Goal: Participate in discussion

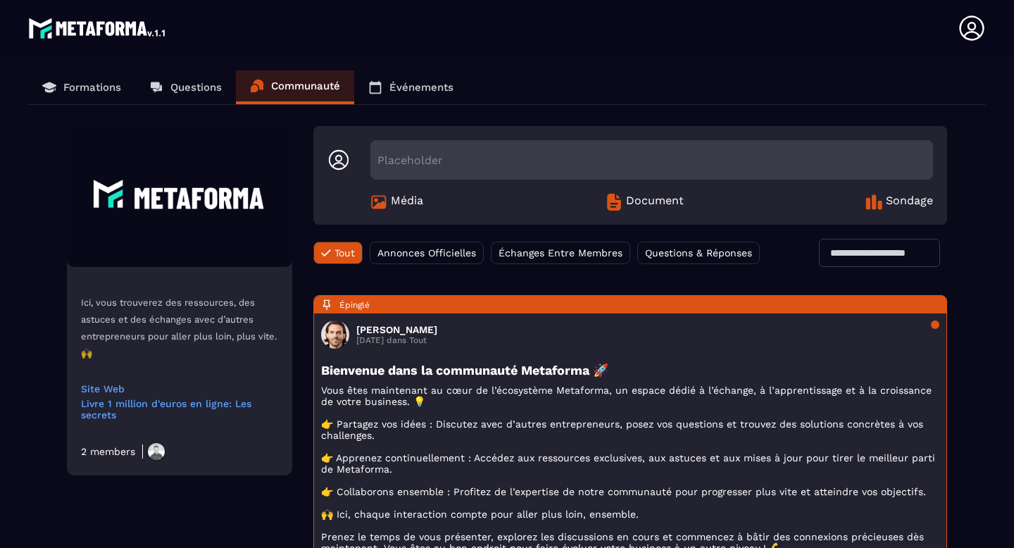
click at [463, 160] on div "Placeholder" at bounding box center [651, 159] width 562 height 39
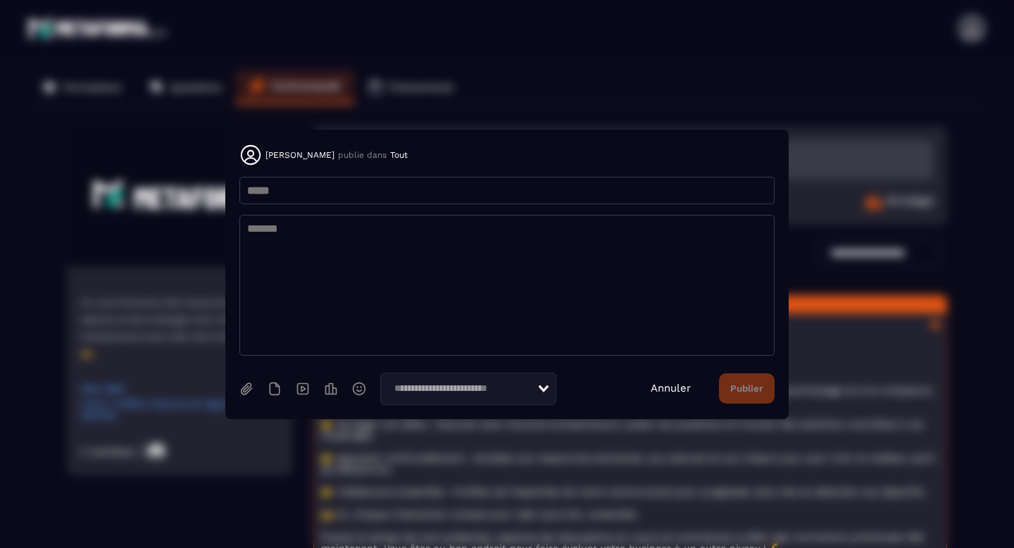
click at [674, 391] on link "Annuler" at bounding box center [670, 387] width 40 height 13
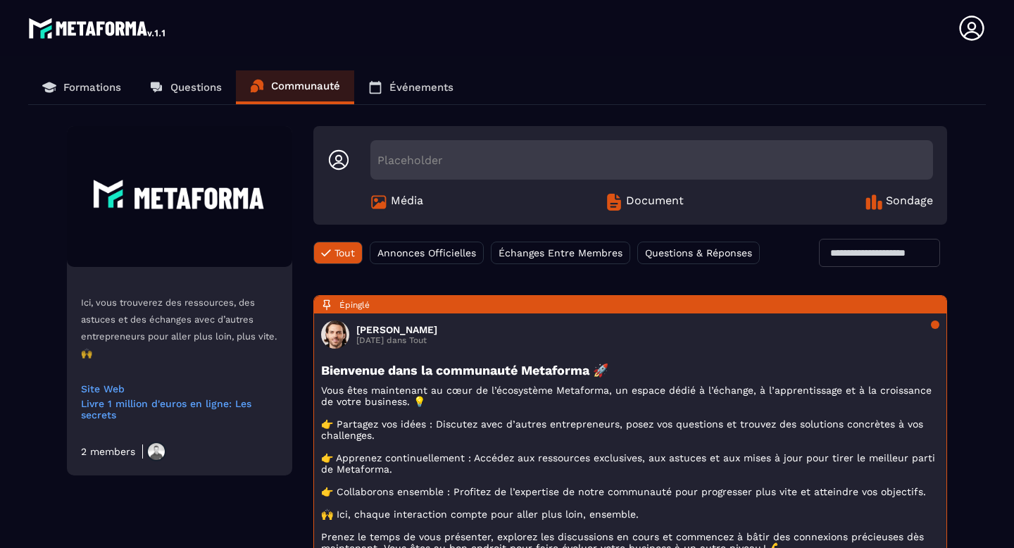
click at [849, 244] on input "text" at bounding box center [879, 253] width 121 height 28
type input "*"
click at [203, 87] on p "Questions" at bounding box center [195, 87] width 51 height 13
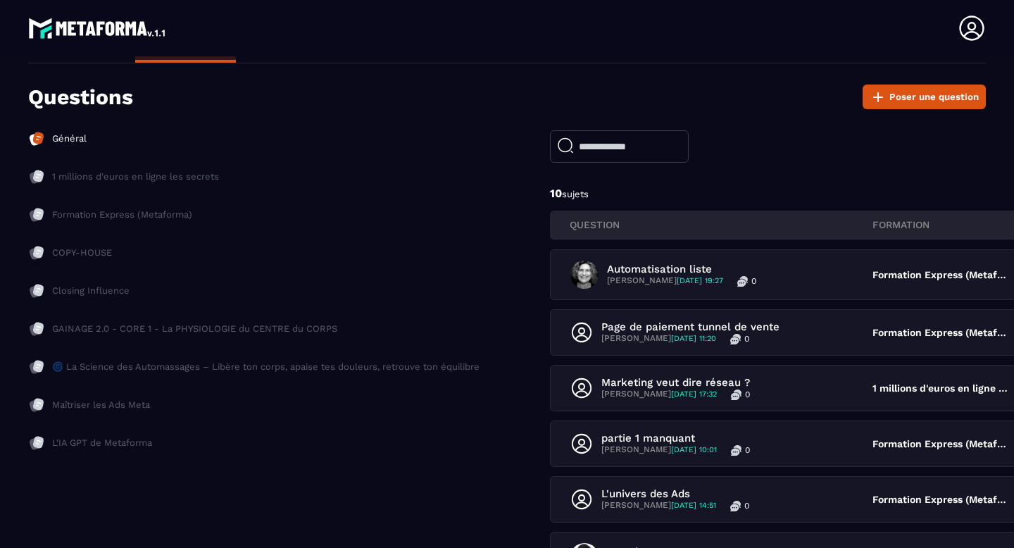
scroll to position [53, 0]
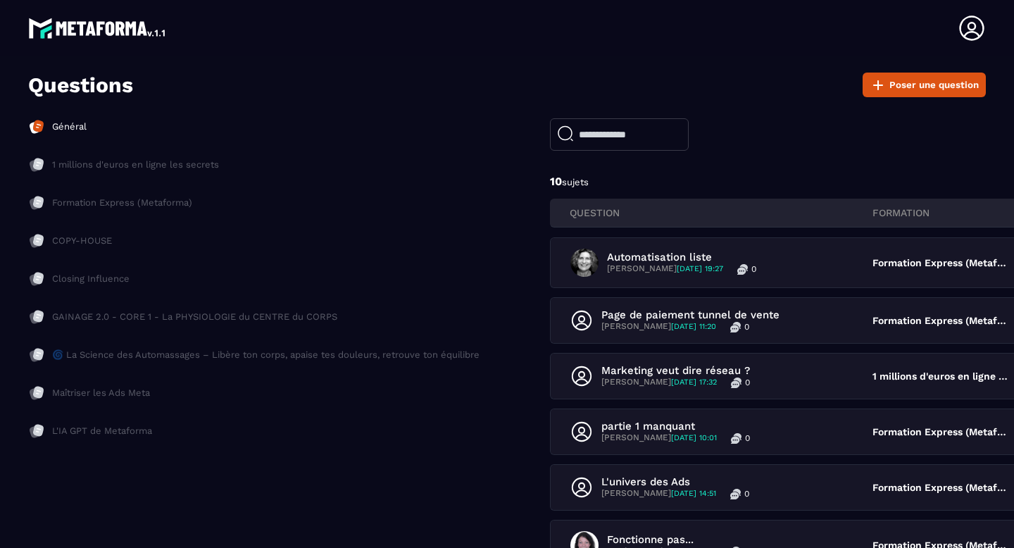
click at [113, 434] on p "L'IA GPT de Metaforma" at bounding box center [102, 430] width 100 height 13
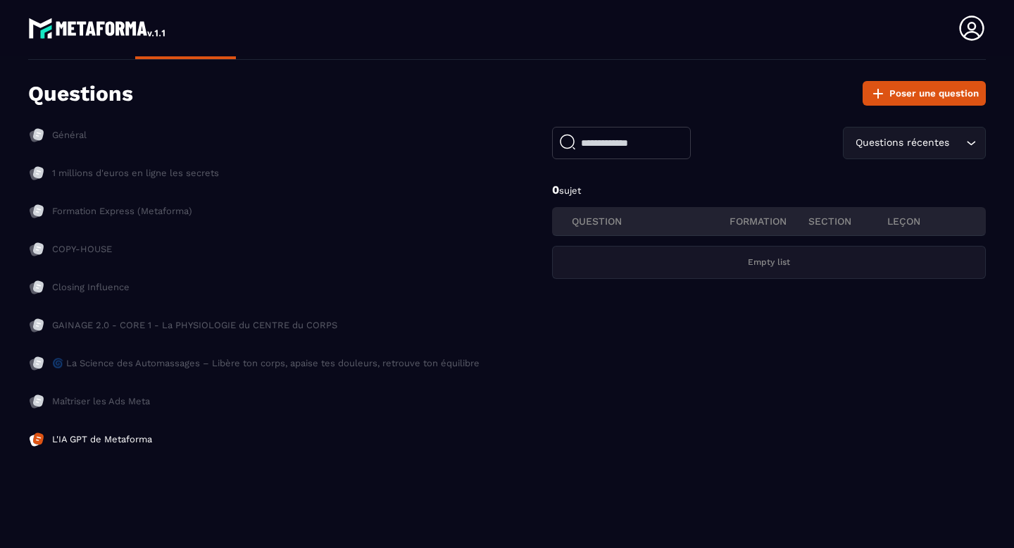
scroll to position [45, 0]
click at [70, 320] on p "GAINAGE 2.0 - CORE 1 - La PHYSIOLOGIE du CENTRE du CORPS" at bounding box center [194, 325] width 285 height 13
click at [82, 293] on p "Closing Influence" at bounding box center [90, 287] width 77 height 13
click at [105, 212] on p "Formation Express (Metaforma)" at bounding box center [122, 211] width 140 height 13
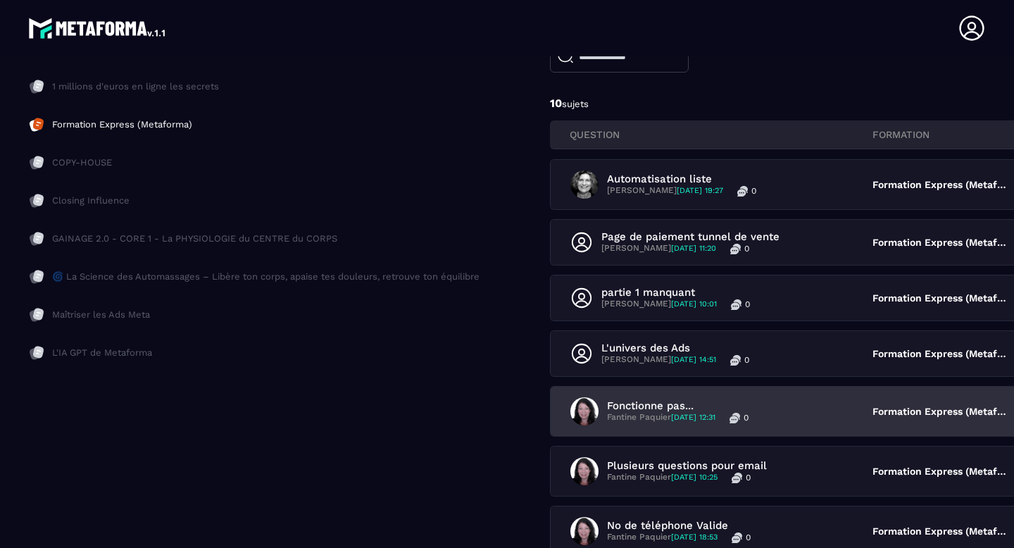
scroll to position [132, 0]
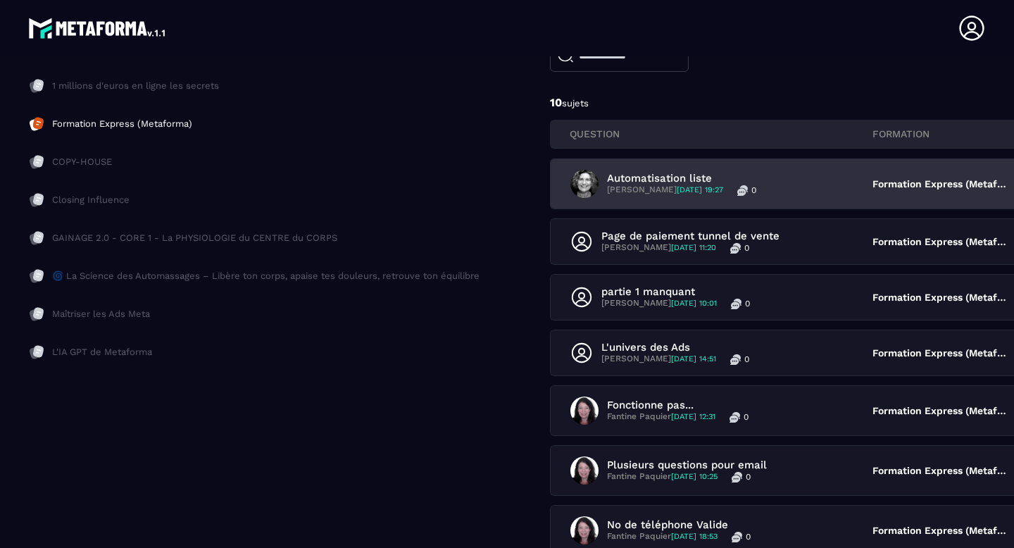
click at [633, 178] on p "Automatisation liste" at bounding box center [681, 178] width 149 height 13
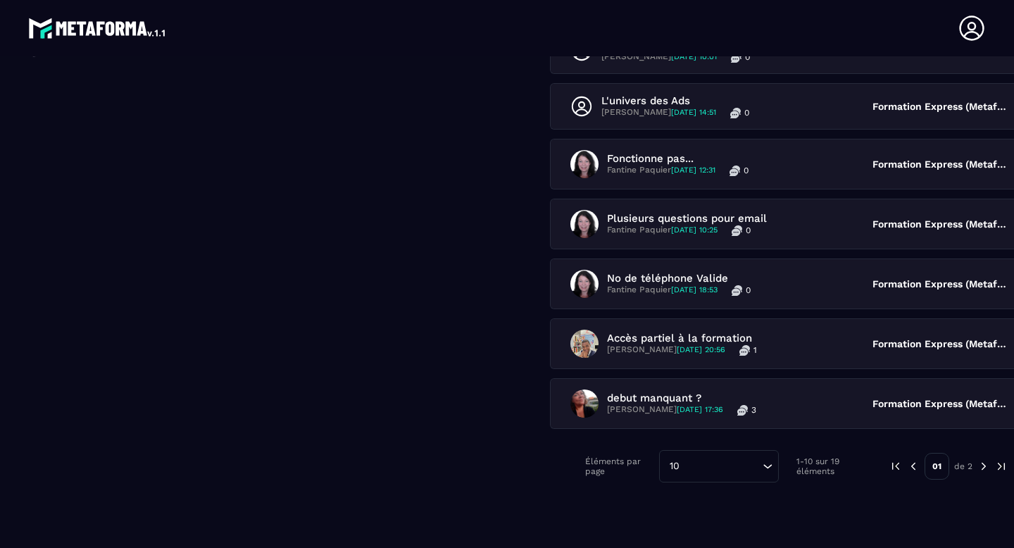
scroll to position [448, 0]
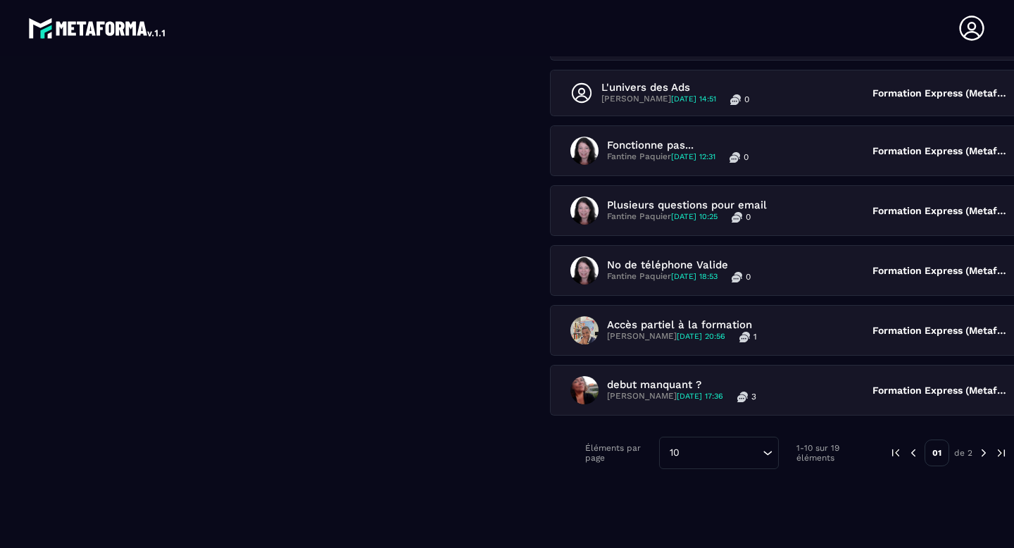
click at [977, 452] on img at bounding box center [983, 452] width 13 height 13
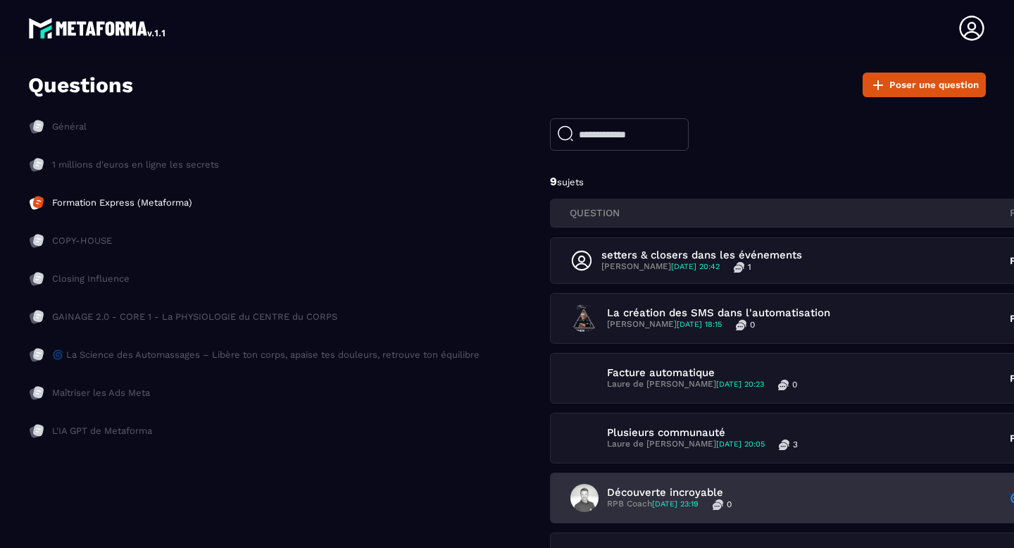
scroll to position [0, 0]
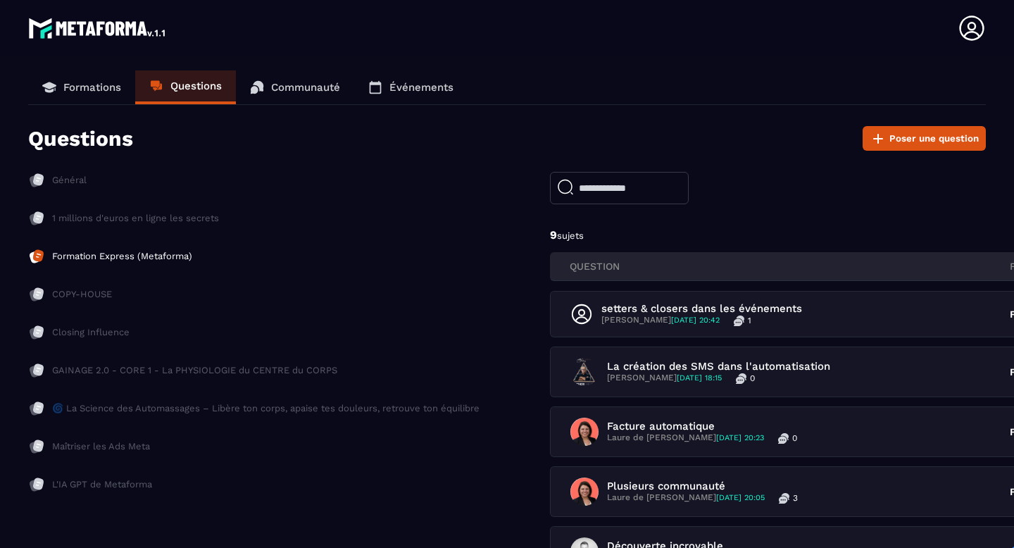
click at [61, 178] on p "Général" at bounding box center [69, 180] width 34 height 13
